Goal: Task Accomplishment & Management: Use online tool/utility

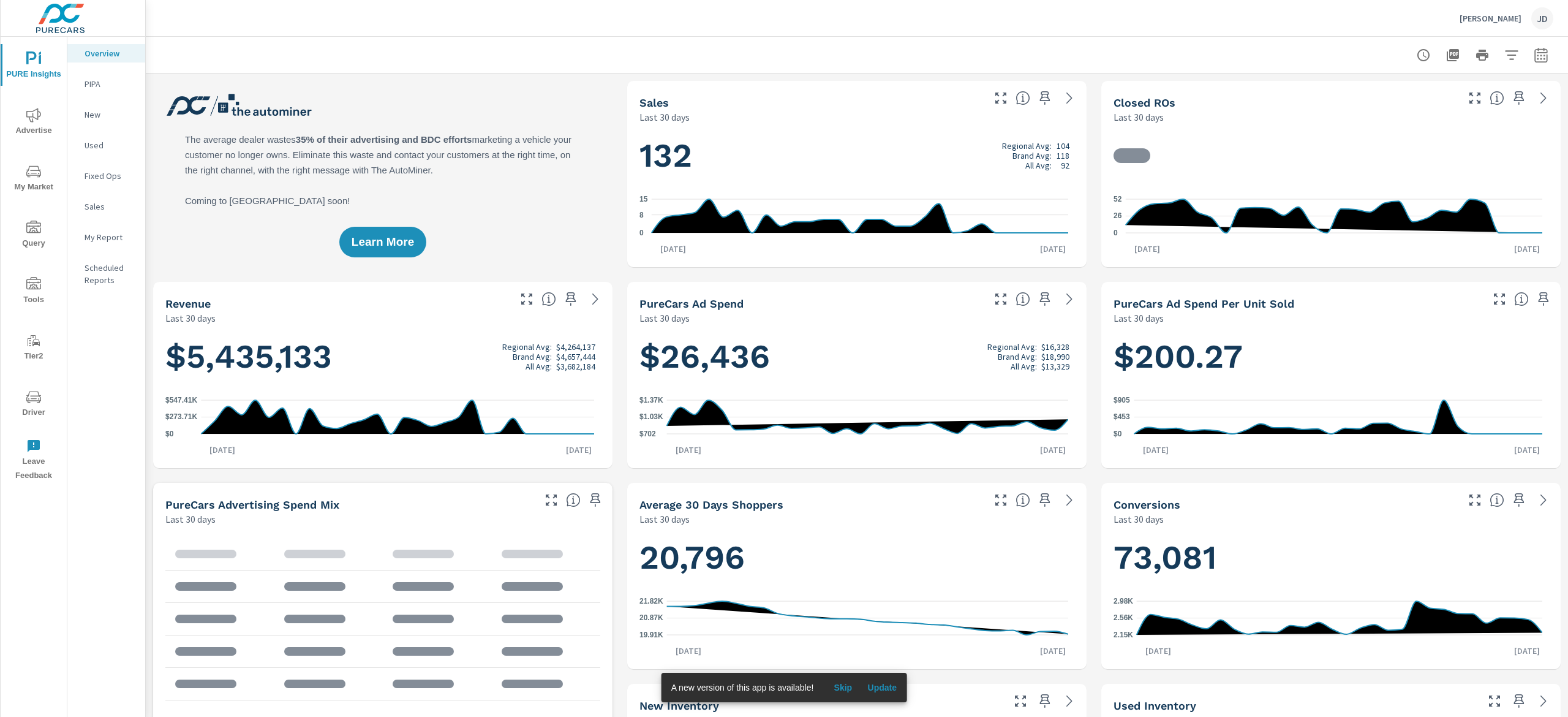
click at [42, 184] on span "My Market" at bounding box center [33, 179] width 59 height 30
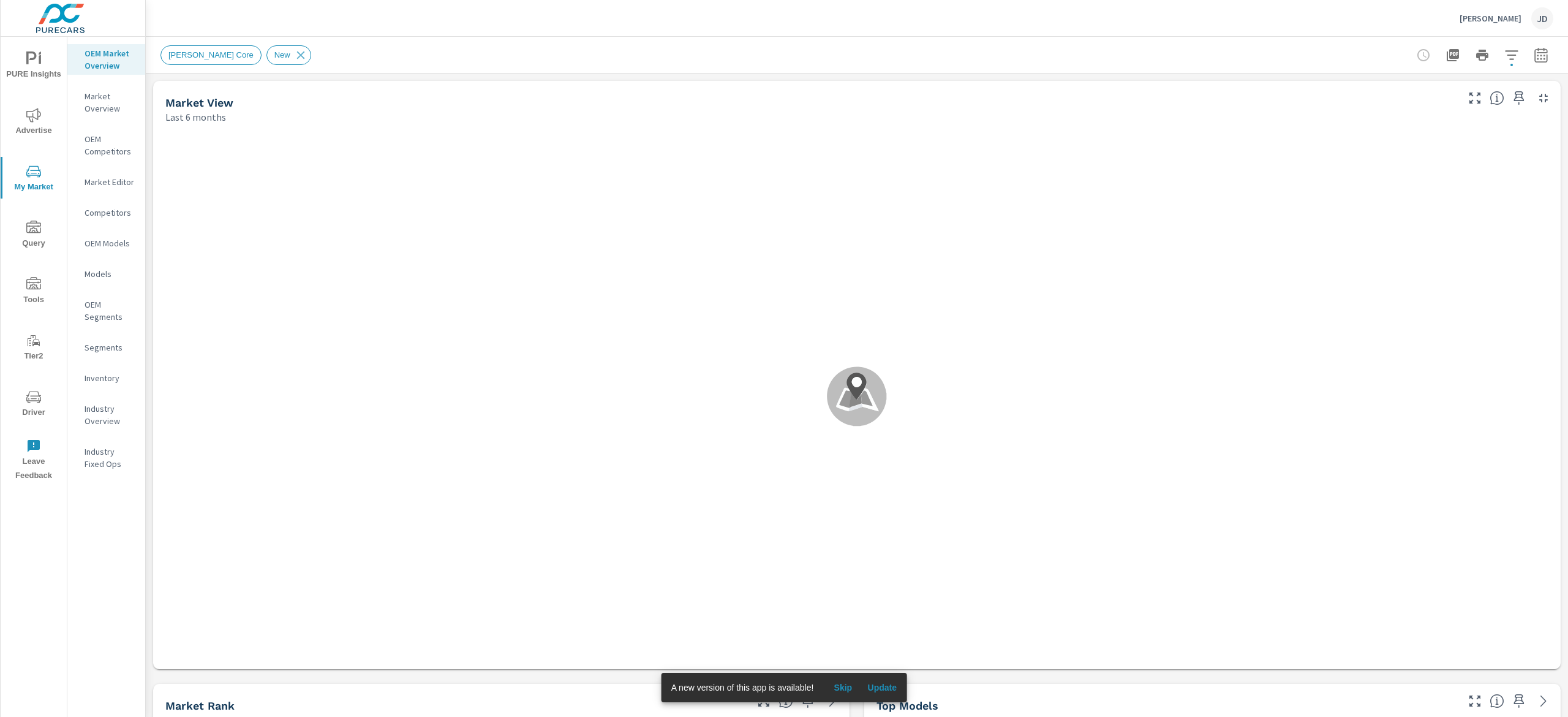
scroll to position [1, 0]
click at [840, 683] on span "Skip" at bounding box center [843, 687] width 30 height 11
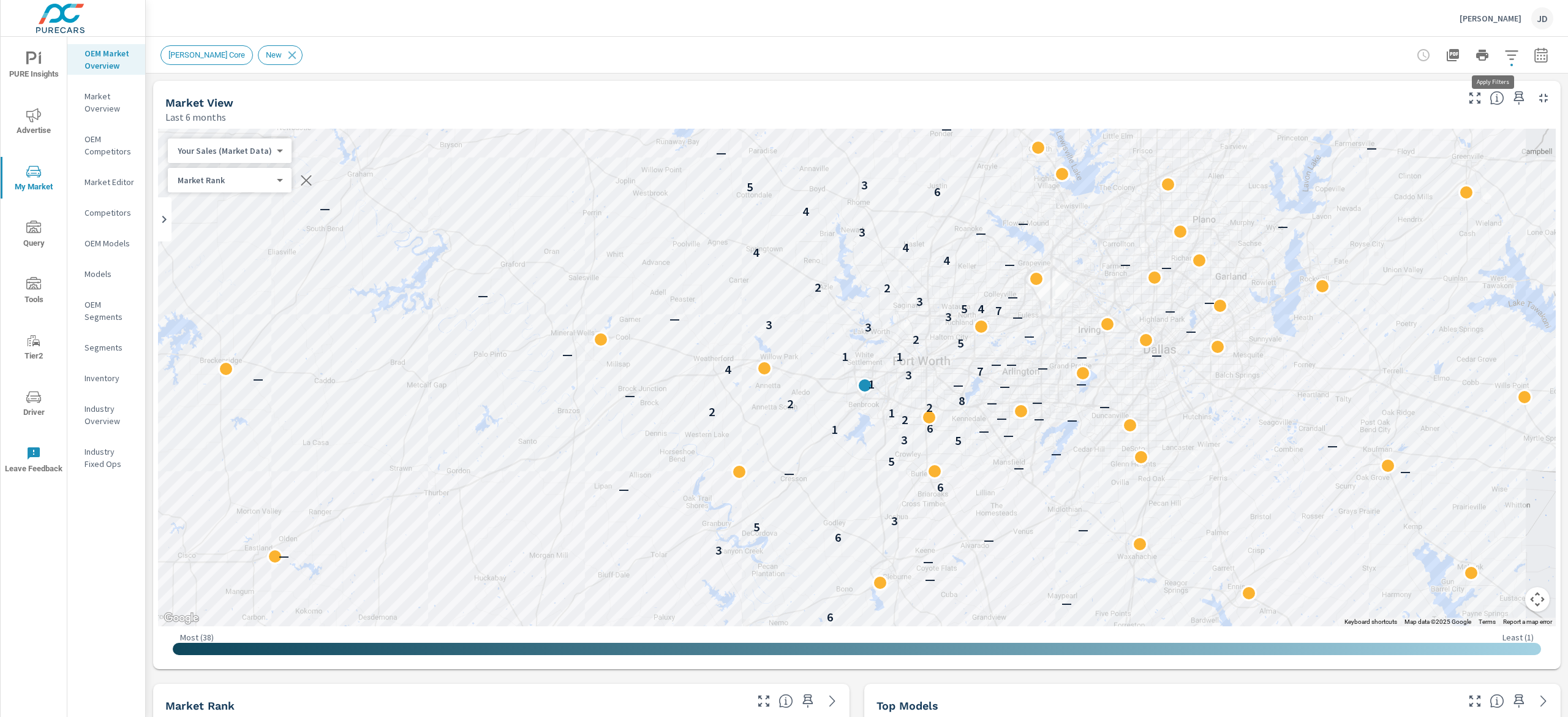
click at [1504, 56] on icon "button" at bounding box center [1511, 55] width 15 height 15
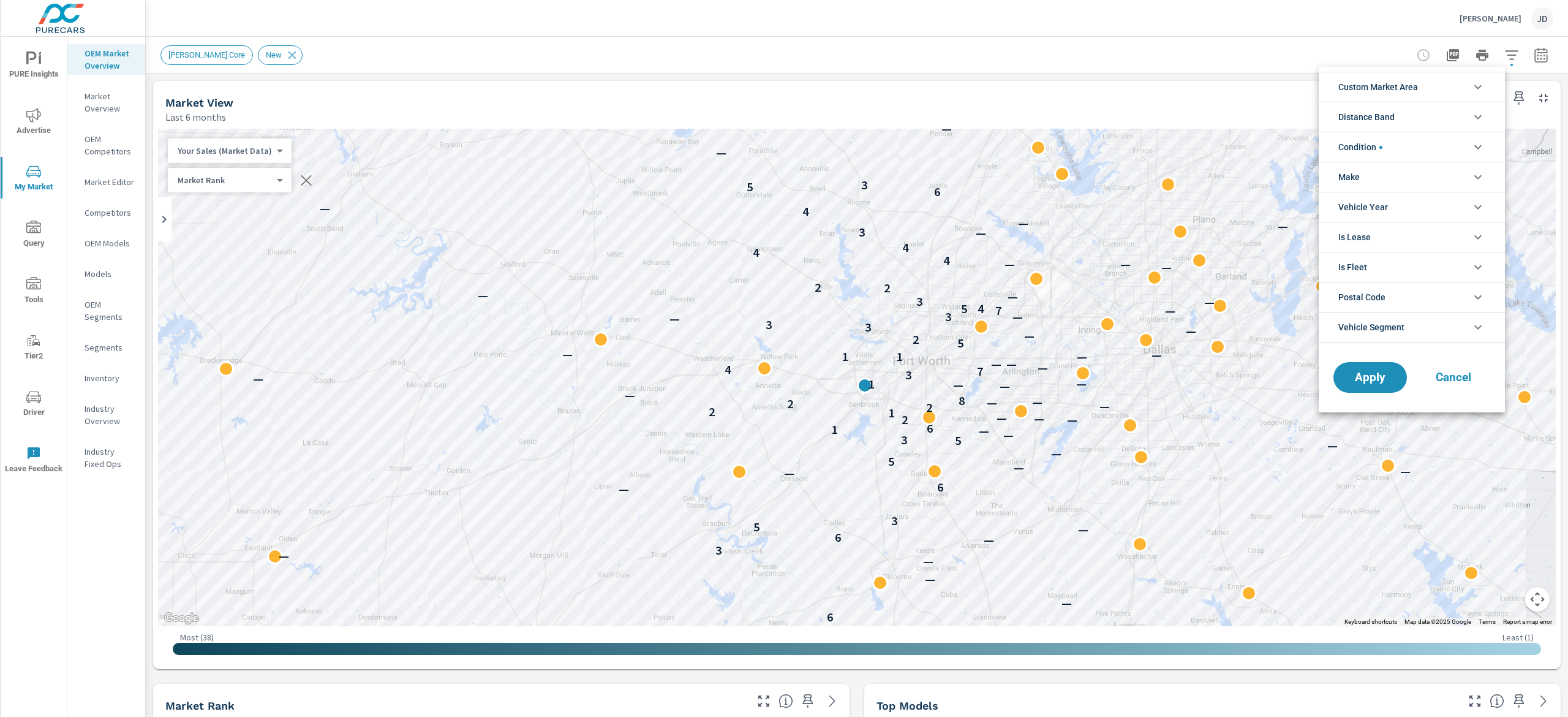
click at [1473, 120] on icon "filter options" at bounding box center [1478, 116] width 15 height 15
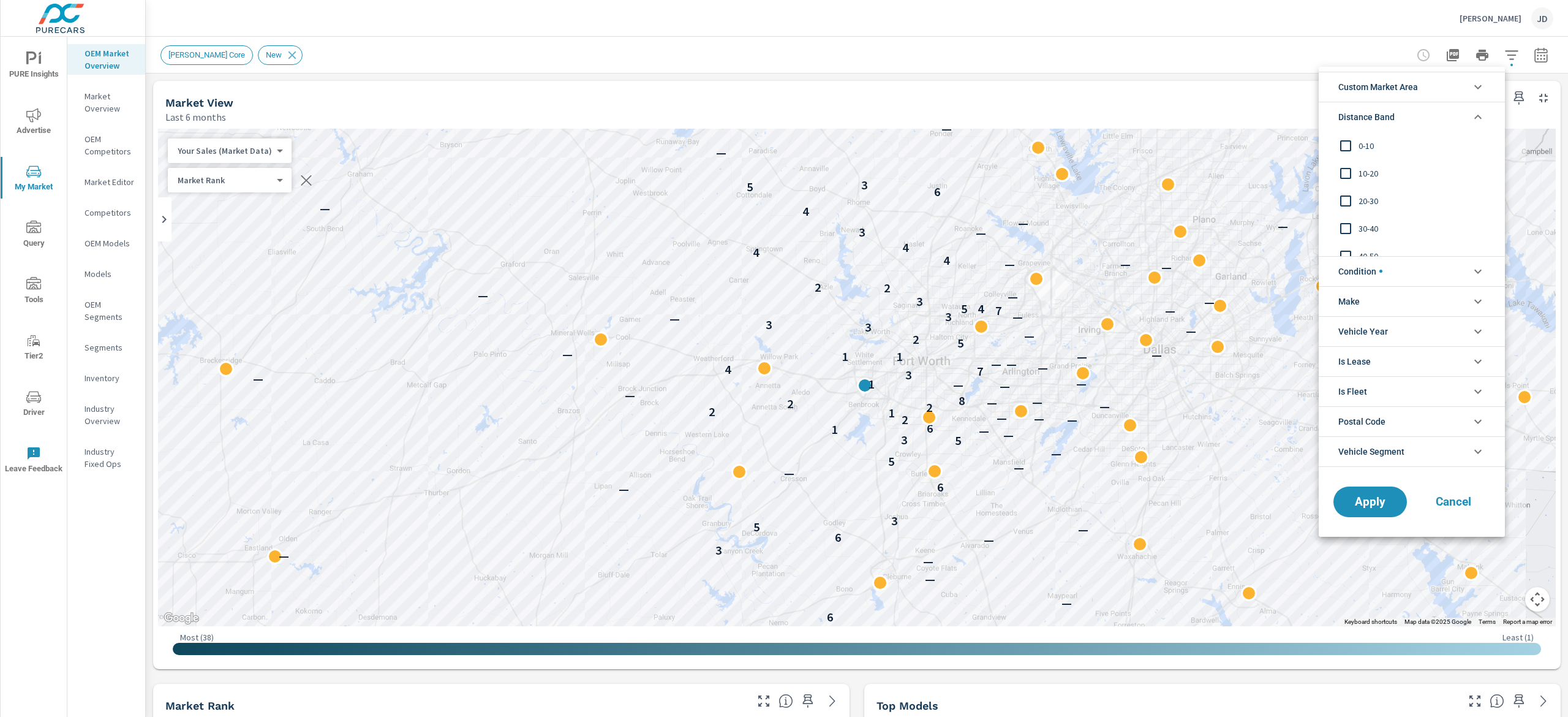
click at [1356, 140] on input "filter options" at bounding box center [1345, 145] width 25 height 25
click at [1350, 178] on input "filter options" at bounding box center [1345, 173] width 25 height 25
click at [1370, 507] on span "Apply" at bounding box center [1370, 501] width 50 height 11
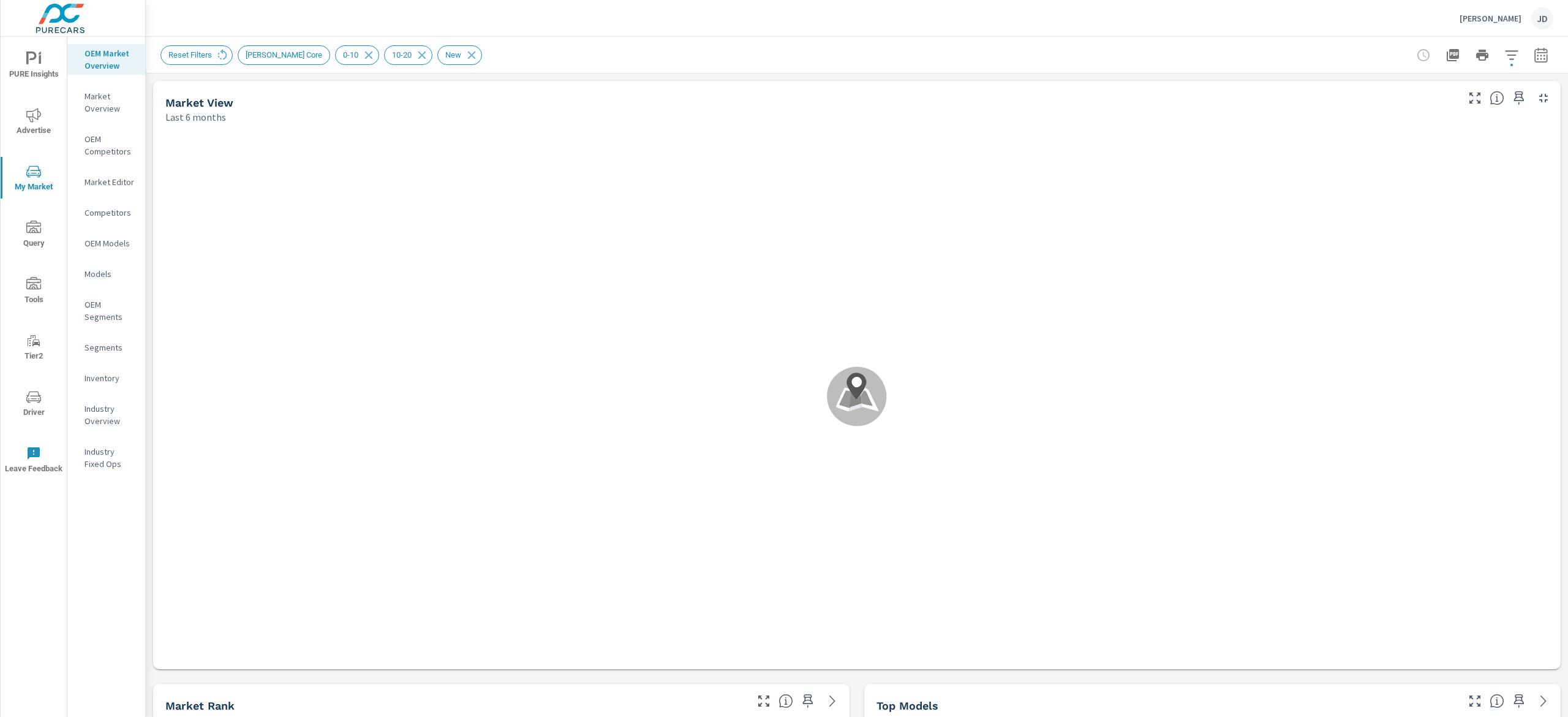
scroll to position [1, 0]
